Goal: Navigation & Orientation: Find specific page/section

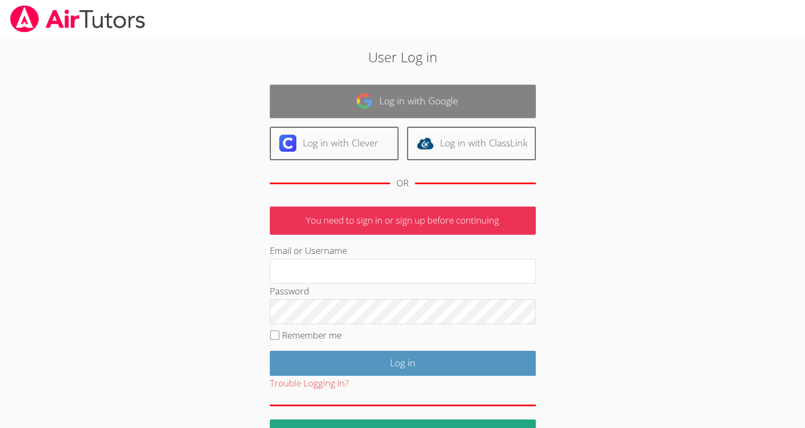
type input "mspairtutors@gmail.com"
click at [439, 102] on link "Log in with Google" at bounding box center [403, 102] width 266 height 34
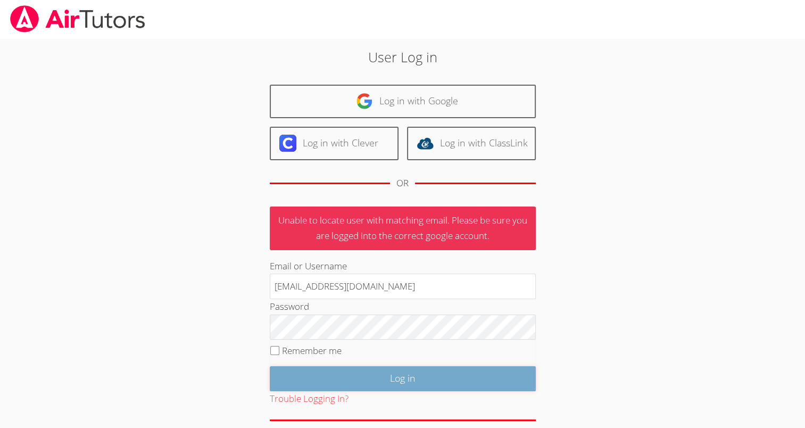
click at [377, 380] on input "Log in" at bounding box center [403, 378] width 266 height 25
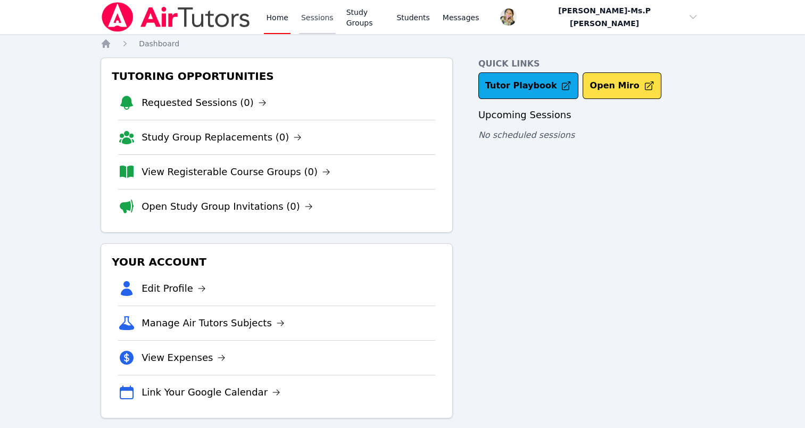
click at [313, 17] on link "Sessions" at bounding box center [317, 17] width 37 height 34
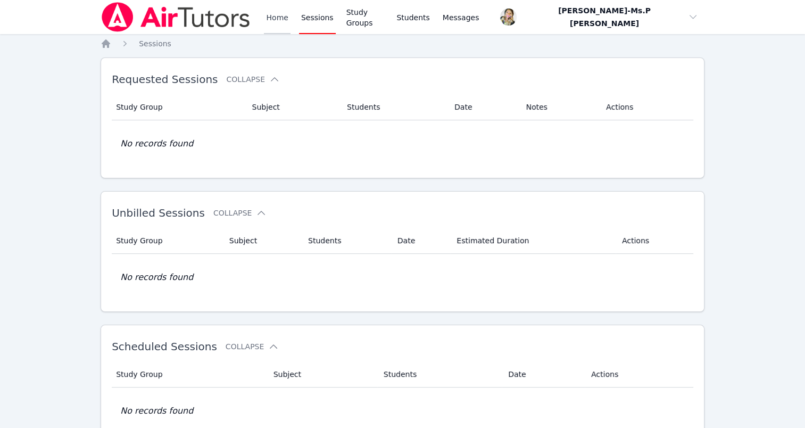
click at [273, 15] on link "Home" at bounding box center [277, 17] width 26 height 34
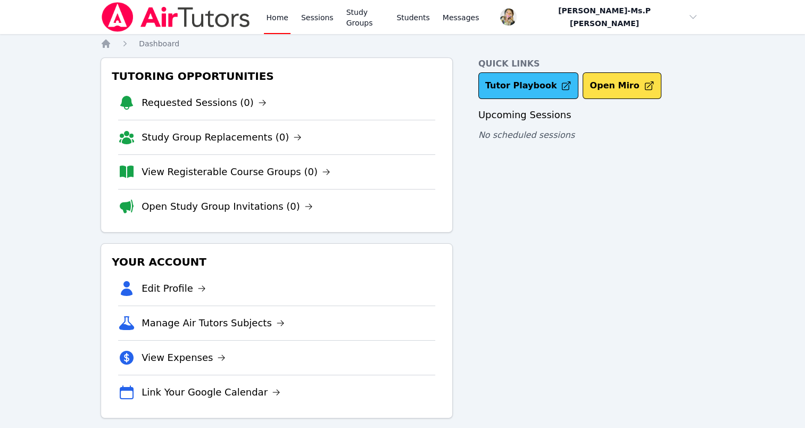
click at [503, 89] on link "Tutor Playbook" at bounding box center [528, 85] width 101 height 27
click at [288, 17] on link "Home" at bounding box center [277, 17] width 26 height 34
click at [324, 21] on link "Sessions" at bounding box center [317, 17] width 37 height 34
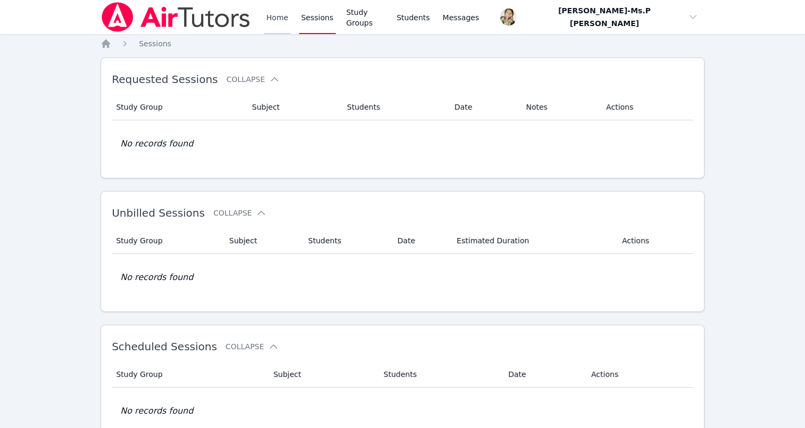
click at [275, 28] on link "Home" at bounding box center [277, 17] width 26 height 34
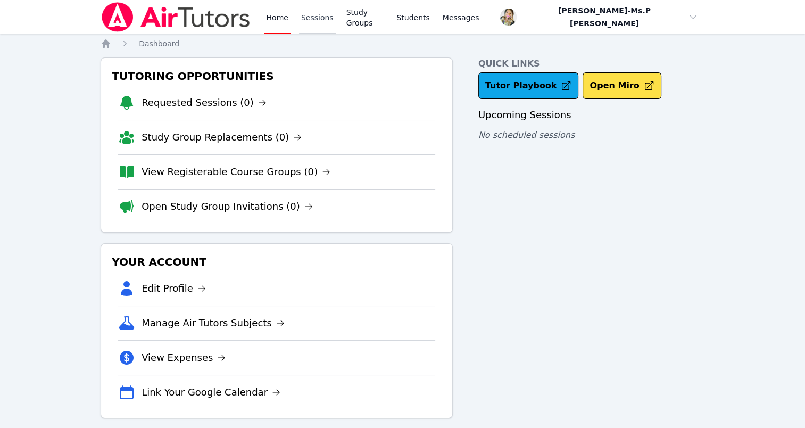
click at [317, 7] on link "Sessions" at bounding box center [317, 17] width 37 height 34
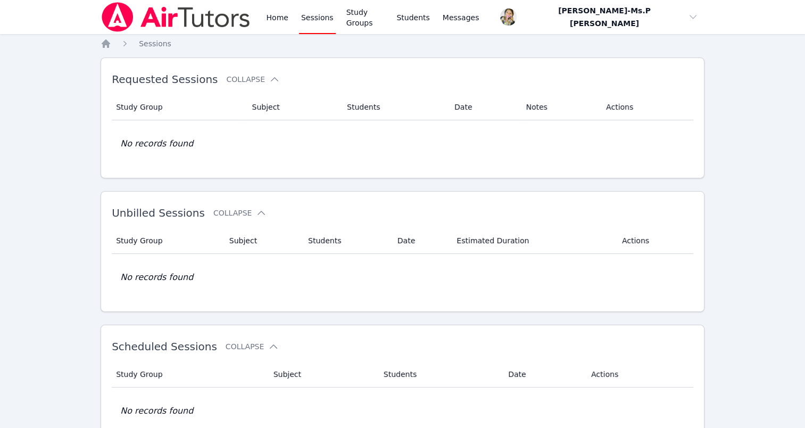
click at [293, 12] on div "Home Sessions Study Groups Students Messages" at bounding box center [372, 17] width 217 height 34
click at [270, 22] on link "Home" at bounding box center [277, 17] width 26 height 34
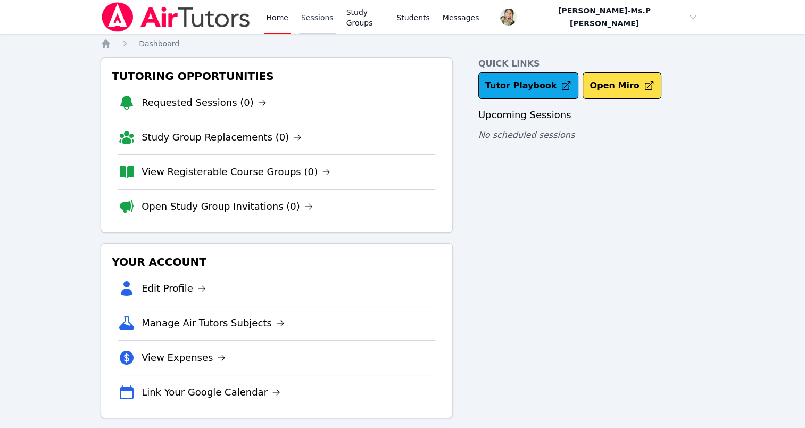
click at [318, 28] on link "Sessions" at bounding box center [317, 17] width 37 height 34
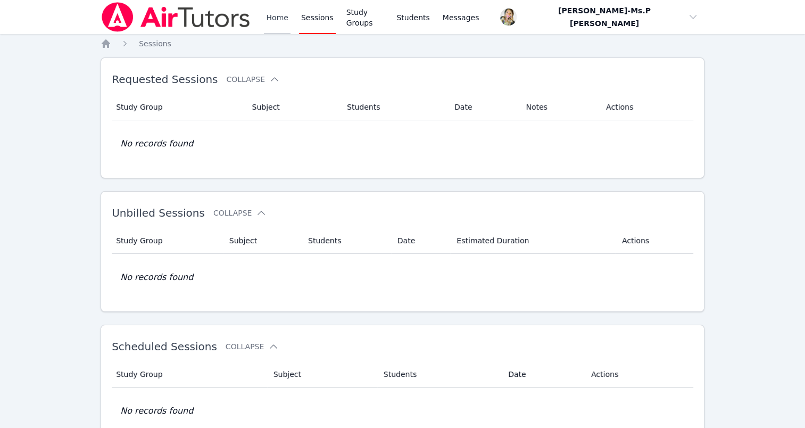
click at [277, 19] on link "Home" at bounding box center [277, 17] width 26 height 34
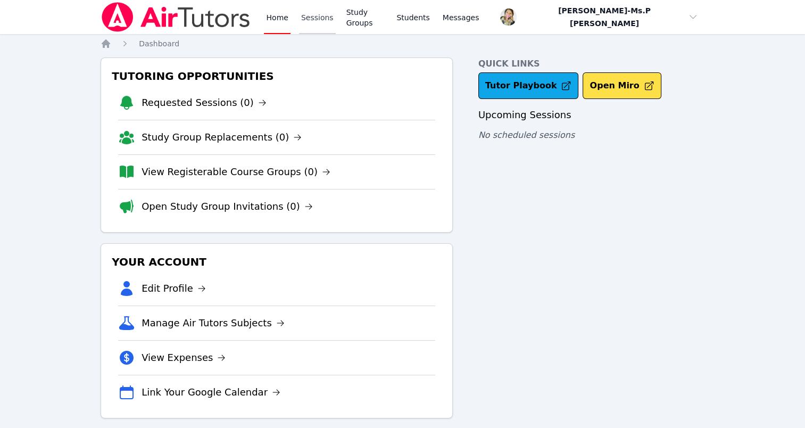
click at [329, 23] on link "Sessions" at bounding box center [317, 17] width 37 height 34
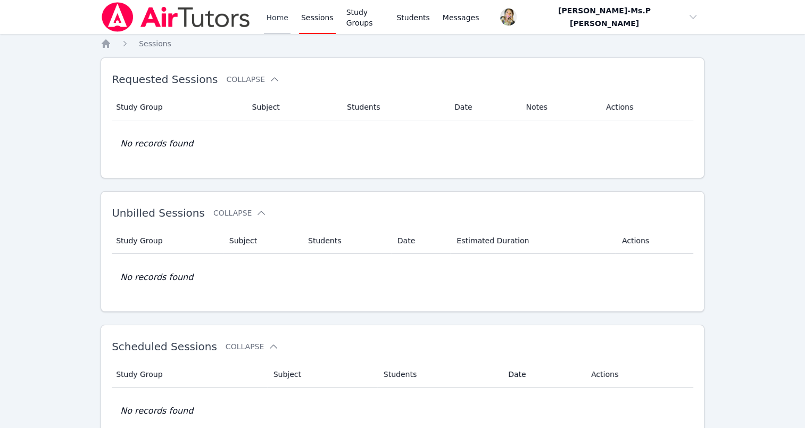
click at [276, 13] on link "Home" at bounding box center [277, 17] width 26 height 34
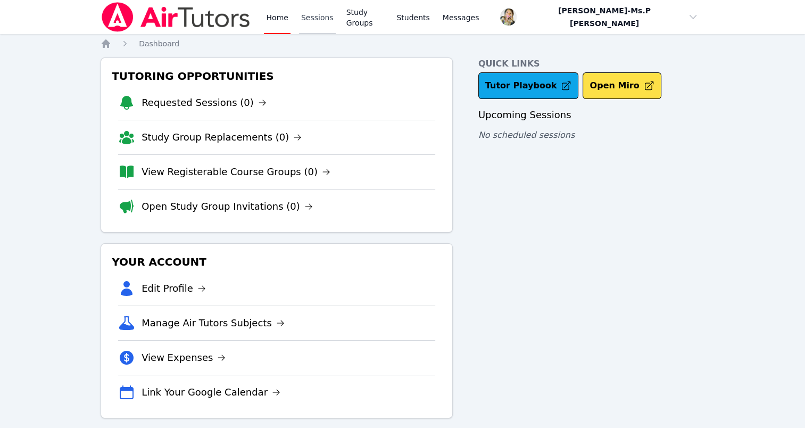
click at [313, 6] on link "Sessions" at bounding box center [317, 17] width 37 height 34
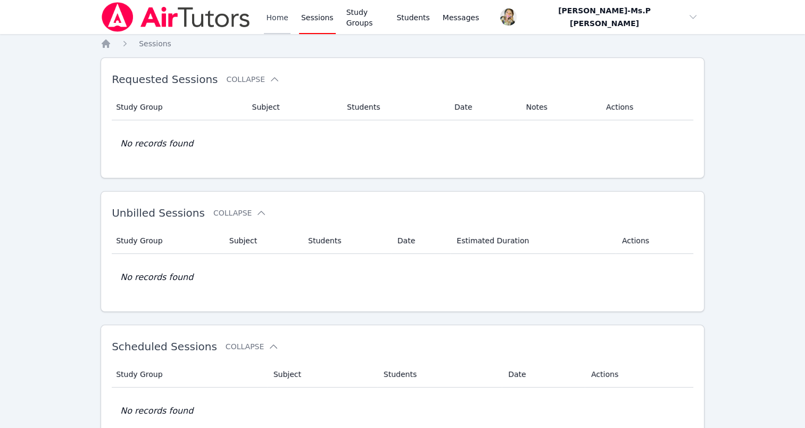
click at [285, 18] on link "Home" at bounding box center [277, 17] width 26 height 34
